Goal: Information Seeking & Learning: Learn about a topic

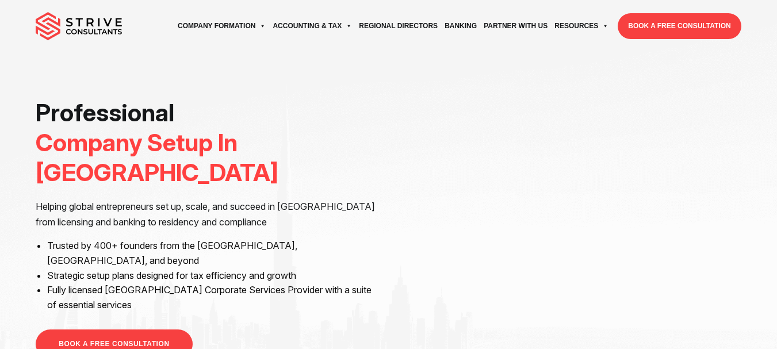
click at [91, 330] on link "BOOK A FREE CONSULTATION" at bounding box center [114, 344] width 156 height 29
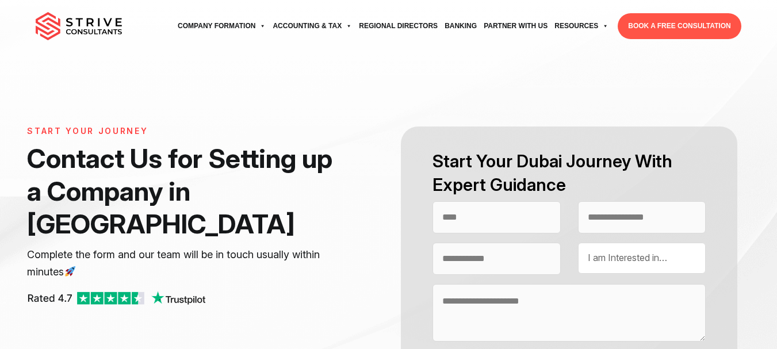
select select "Contact form"
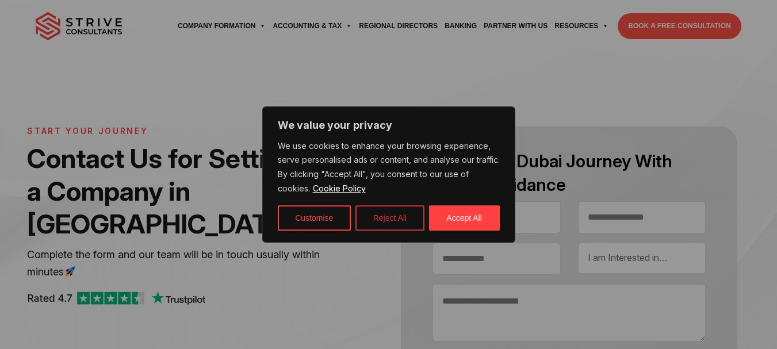
click at [388, 219] on button "Reject All" at bounding box center [389, 217] width 69 height 25
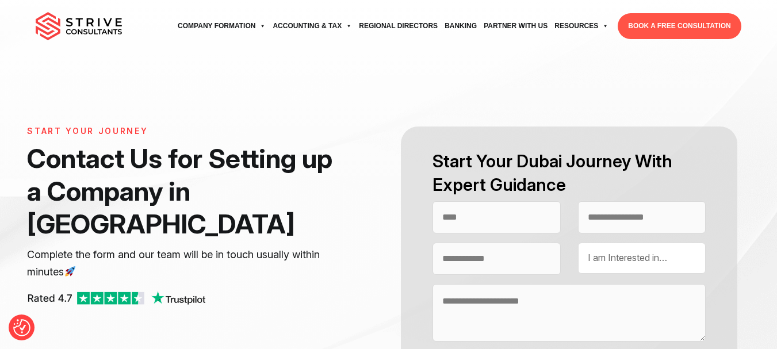
click at [90, 17] on img at bounding box center [79, 26] width 86 height 29
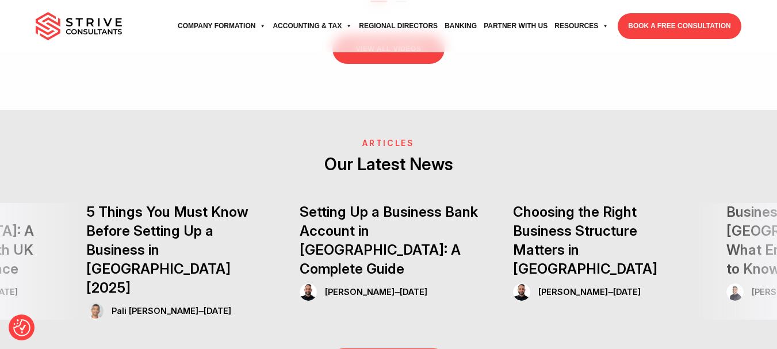
scroll to position [2450, 0]
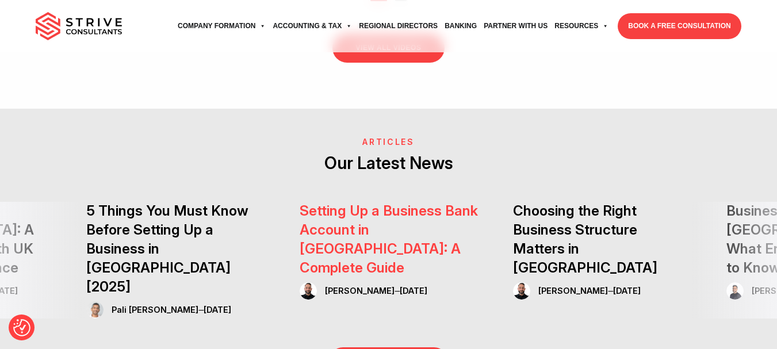
click at [405, 202] on link "Setting Up a Business Bank Account in [GEOGRAPHIC_DATA]: A Complete Guide" at bounding box center [389, 239] width 178 height 74
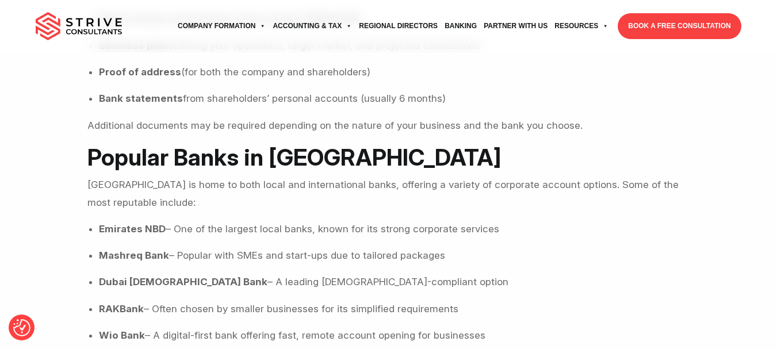
scroll to position [774, 0]
